Goal: Answer question/provide support: Answer question/provide support

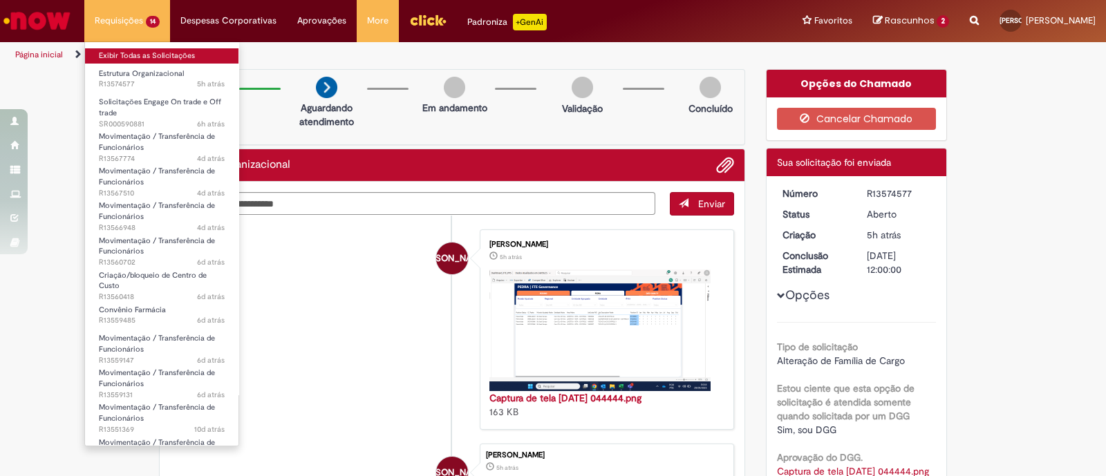
click at [141, 59] on link "Exibir Todas as Solicitações" at bounding box center [161, 55] width 153 height 15
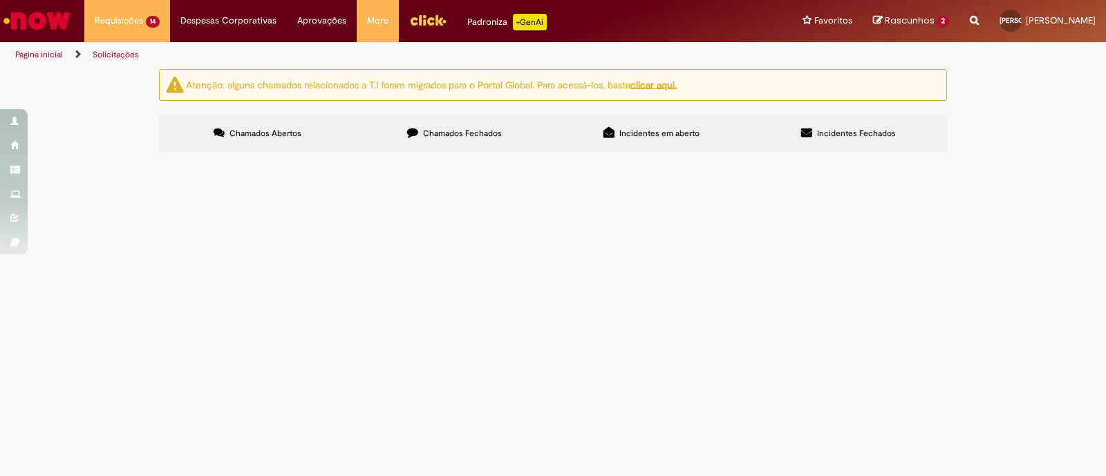
scroll to position [259, 0]
click at [0, 0] on span "91111876 - LAIS [PERSON_NAME] Preciso fazer o ajuste de estrutura do funcionári…" at bounding box center [0, 0] width 0 height 0
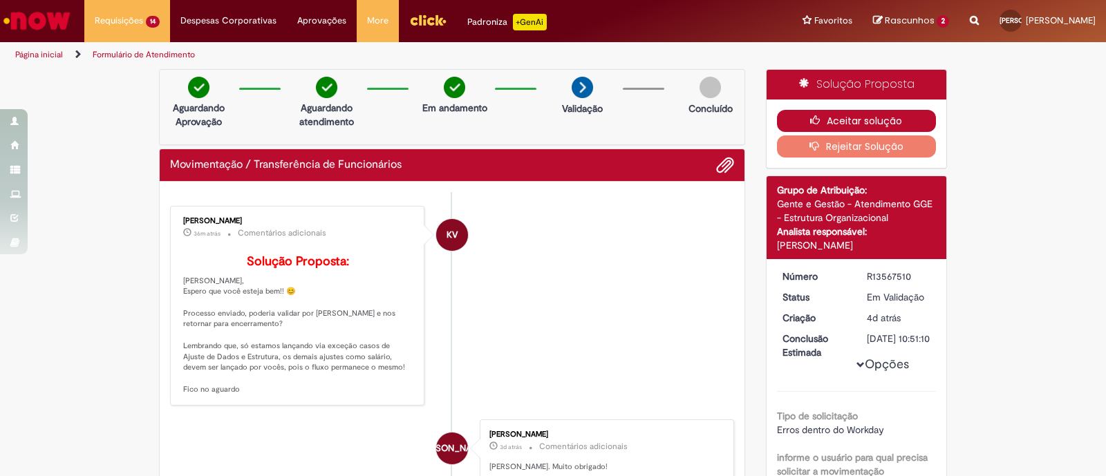
click at [870, 115] on button "Aceitar solução" at bounding box center [857, 121] width 160 height 22
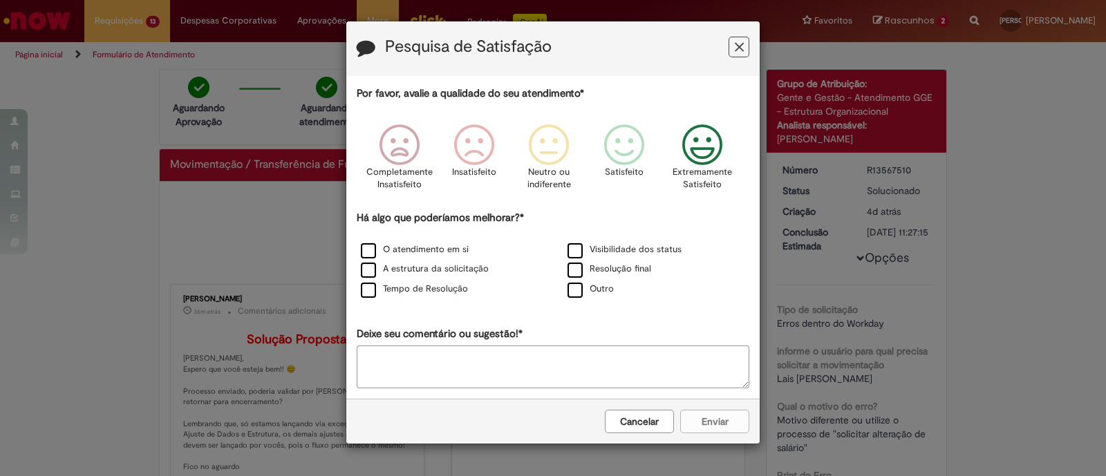
click at [701, 140] on icon "Feedback" at bounding box center [703, 144] width 52 height 41
click at [406, 255] on label "O atendimento em si" at bounding box center [415, 249] width 108 height 13
click at [717, 415] on button "Enviar" at bounding box center [714, 421] width 69 height 23
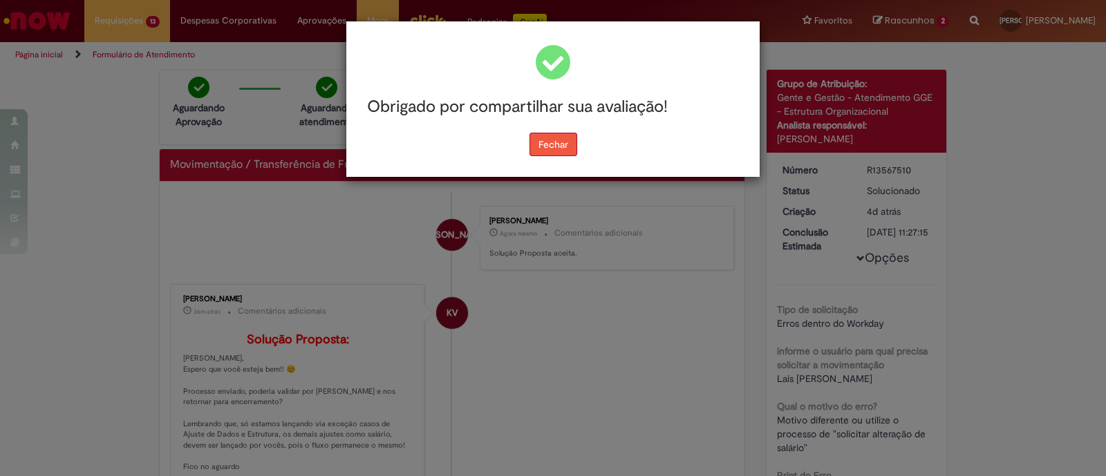
drag, startPoint x: 563, startPoint y: 142, endPoint x: 571, endPoint y: 143, distance: 8.4
click at [563, 142] on button "Fechar" at bounding box center [553, 144] width 48 height 23
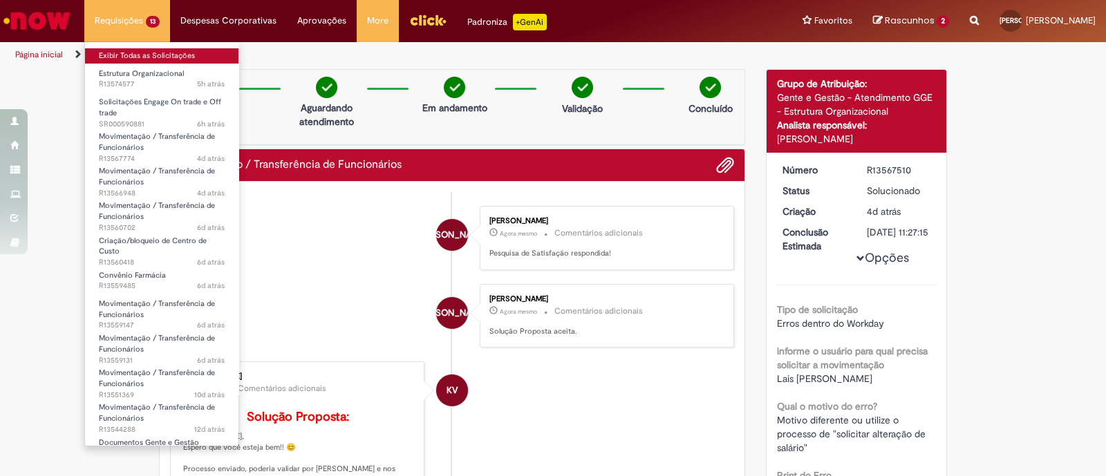
click at [156, 60] on link "Exibir Todas as Solicitações" at bounding box center [161, 55] width 153 height 15
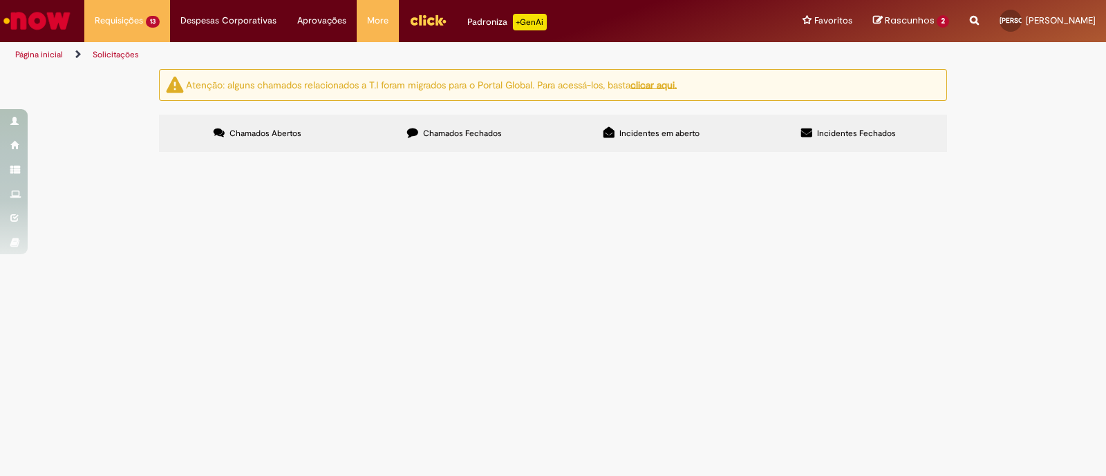
scroll to position [172, 0]
click at [0, 0] on span "Bom dia, Preciso fazer o ajuste de estrutura do funcionário. Apenas ajuste do C…" at bounding box center [0, 0] width 0 height 0
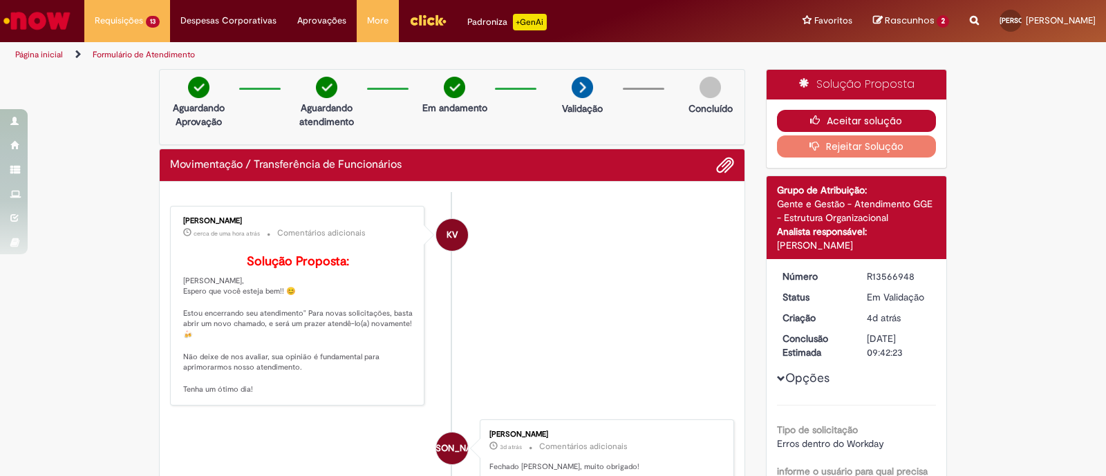
click at [873, 117] on button "Aceitar solução" at bounding box center [857, 121] width 160 height 22
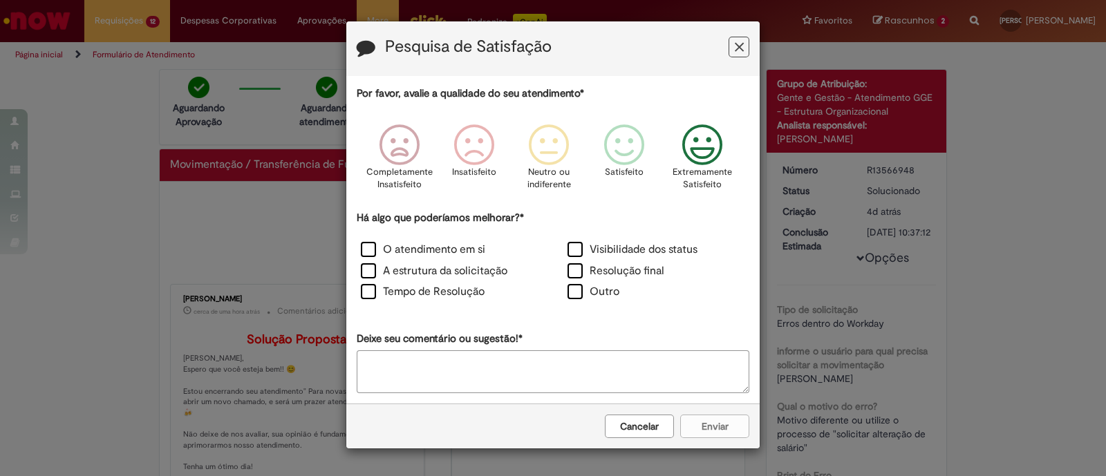
click at [688, 135] on icon "Feedback" at bounding box center [703, 144] width 52 height 41
drag, startPoint x: 377, startPoint y: 243, endPoint x: 370, endPoint y: 261, distance: 19.9
click at [374, 246] on label "O atendimento em si" at bounding box center [423, 250] width 124 height 16
drag, startPoint x: 370, startPoint y: 261, endPoint x: 570, endPoint y: 308, distance: 205.9
click at [370, 263] on label "A estrutura da solicitação" at bounding box center [434, 271] width 147 height 16
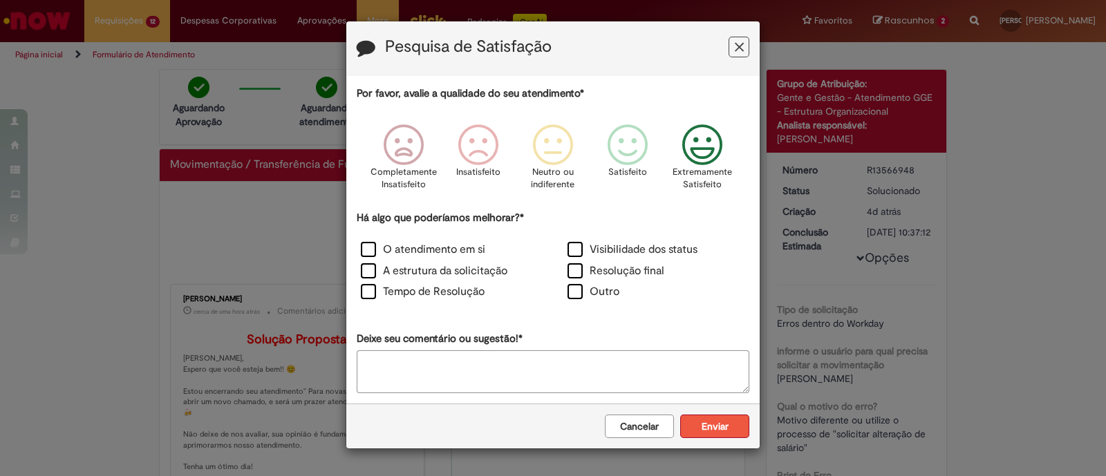
click at [748, 423] on button "Enviar" at bounding box center [714, 426] width 69 height 23
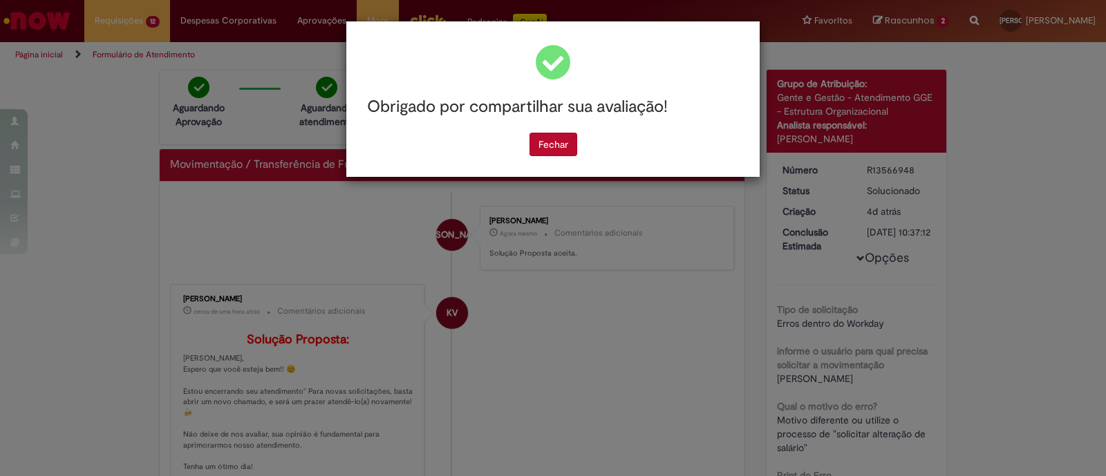
click at [538, 129] on div "Obrigado por compartilhar sua avaliação!" at bounding box center [553, 107] width 393 height 51
click at [546, 143] on button "Fechar" at bounding box center [553, 144] width 48 height 23
